Goal: Navigation & Orientation: Find specific page/section

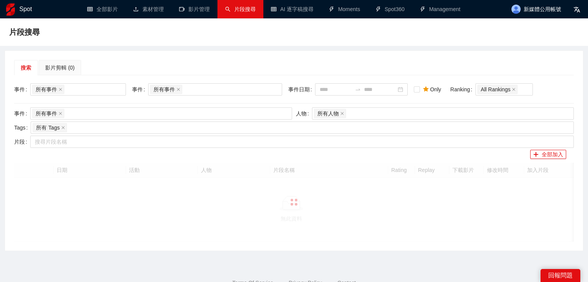
click at [28, 5] on h1 "Spot" at bounding box center [26, 9] width 13 height 18
click at [27, 7] on h1 "Spot" at bounding box center [26, 9] width 13 height 18
